Goal: Task Accomplishment & Management: Manage account settings

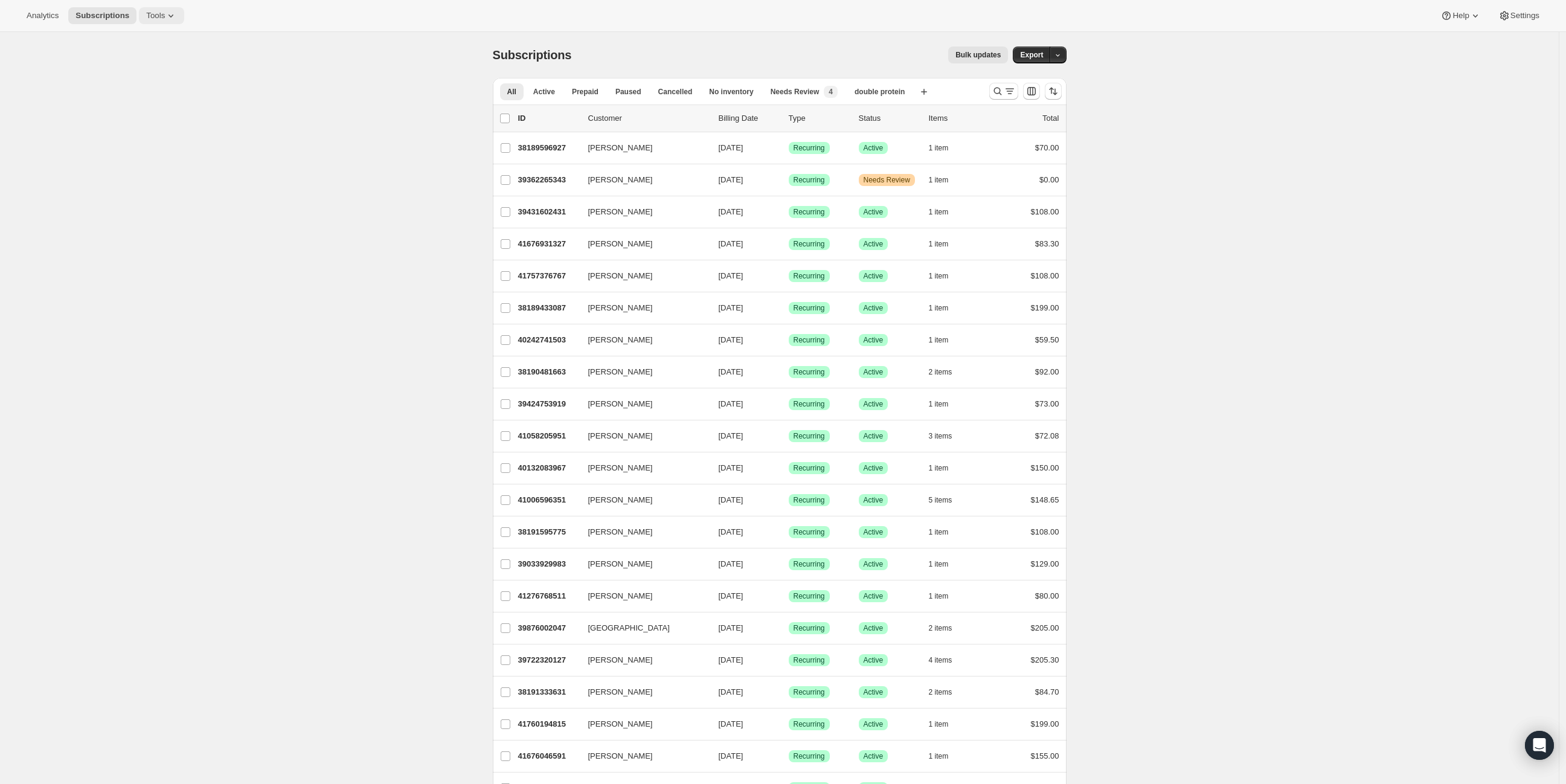
click at [156, 15] on span "Tools" at bounding box center [155, 15] width 19 height 9
click at [150, 48] on button "Subscription Plans" at bounding box center [157, 40] width 130 height 19
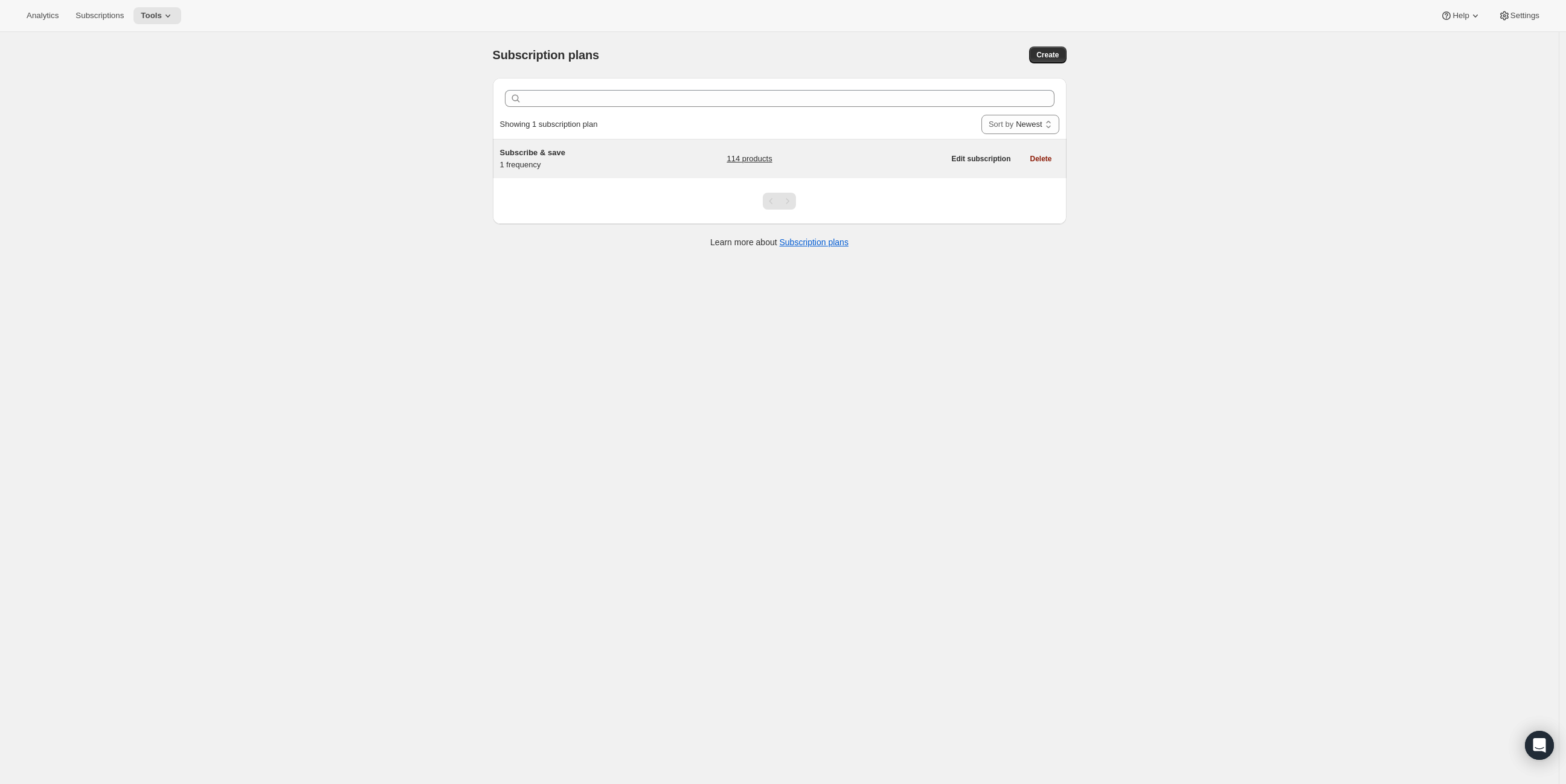
click at [530, 151] on span "Subscribe & save" at bounding box center [533, 152] width 66 height 9
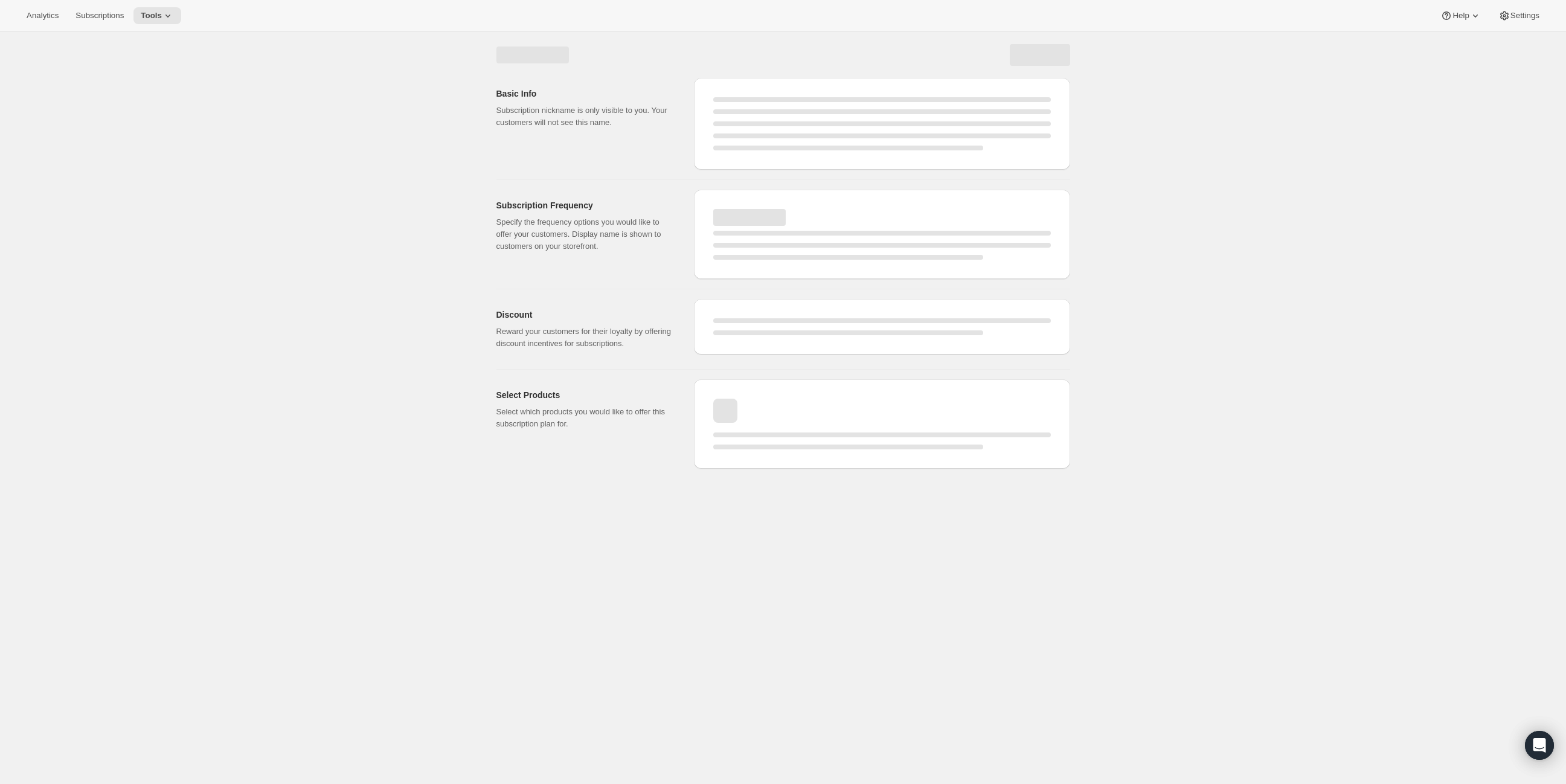
select select "WEEK"
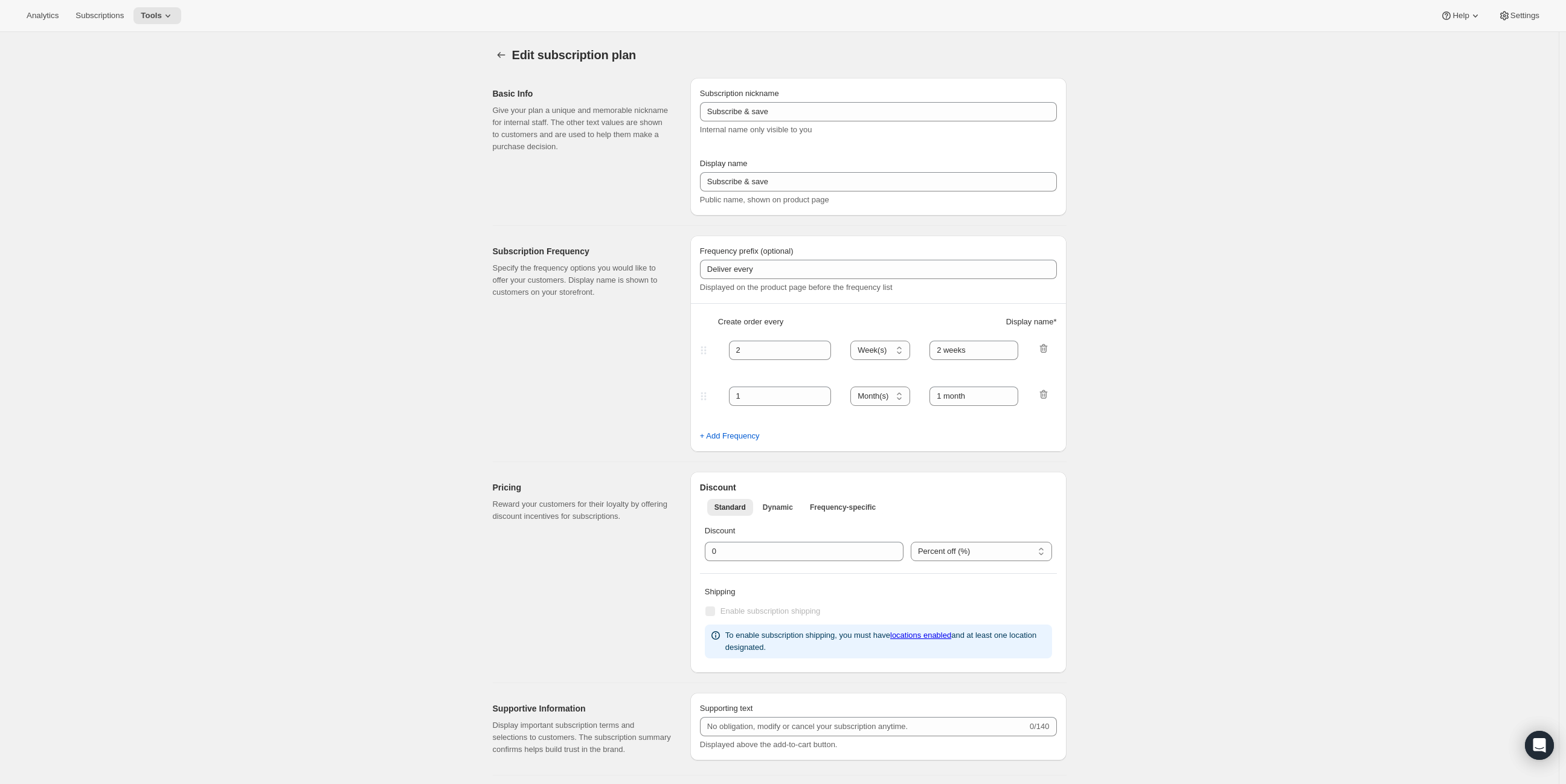
type input "1"
type input "1 week"
checkbox input "true"
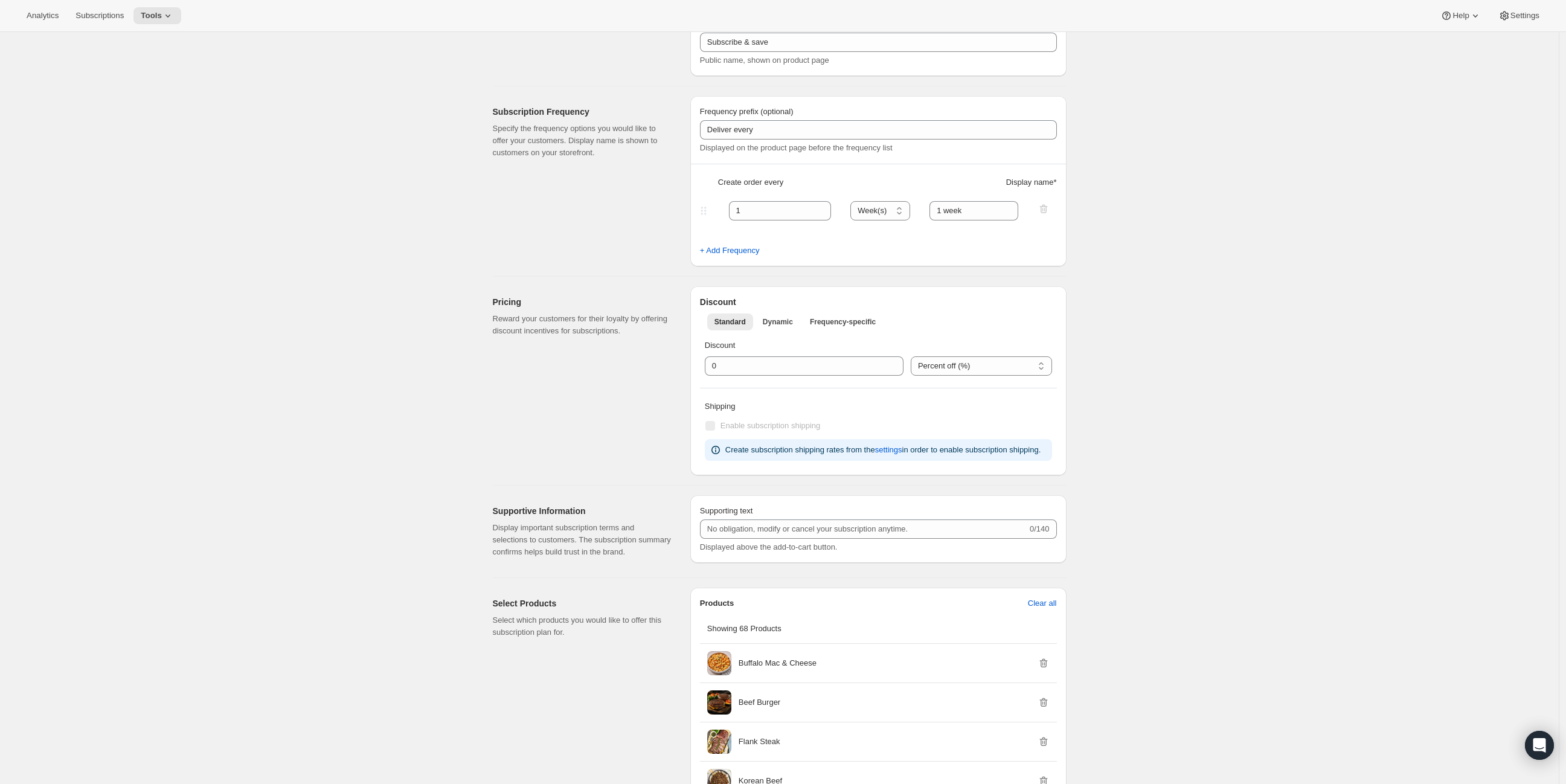
scroll to position [134, 0]
